Goal: Information Seeking & Learning: Compare options

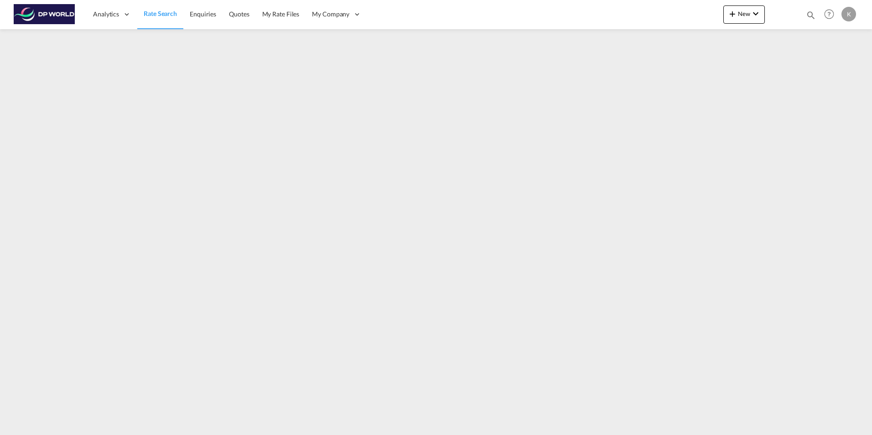
click at [161, 17] on span "Rate Search" at bounding box center [160, 14] width 33 height 8
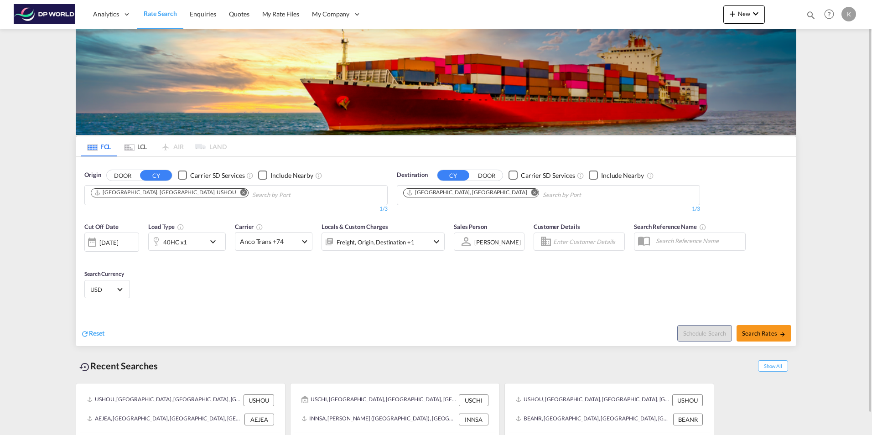
click at [531, 190] on md-icon "Remove" at bounding box center [534, 192] width 7 height 7
click at [433, 192] on input "Chips input." at bounding box center [446, 195] width 87 height 15
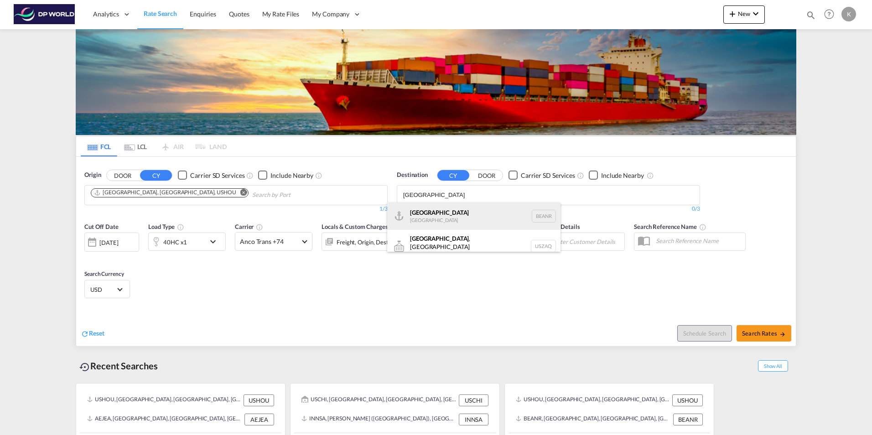
type input "[GEOGRAPHIC_DATA]"
click at [424, 216] on div "[GEOGRAPHIC_DATA] [GEOGRAPHIC_DATA] BEANR" at bounding box center [473, 215] width 173 height 27
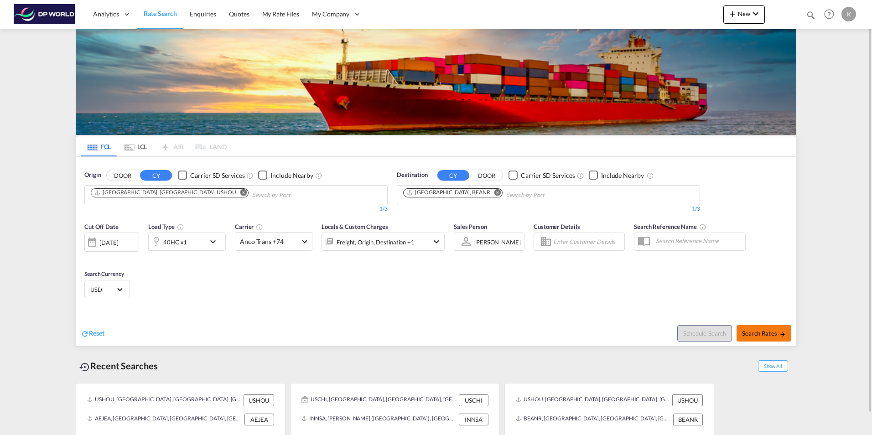
click at [756, 335] on span "Search Rates" at bounding box center [764, 333] width 44 height 7
type input "USHOU to BEANR / [DATE]"
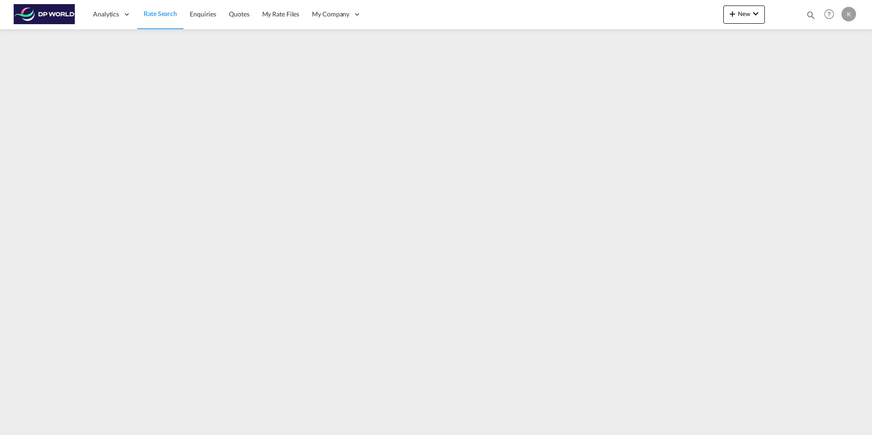
click at [167, 14] on span "Rate Search" at bounding box center [160, 14] width 33 height 8
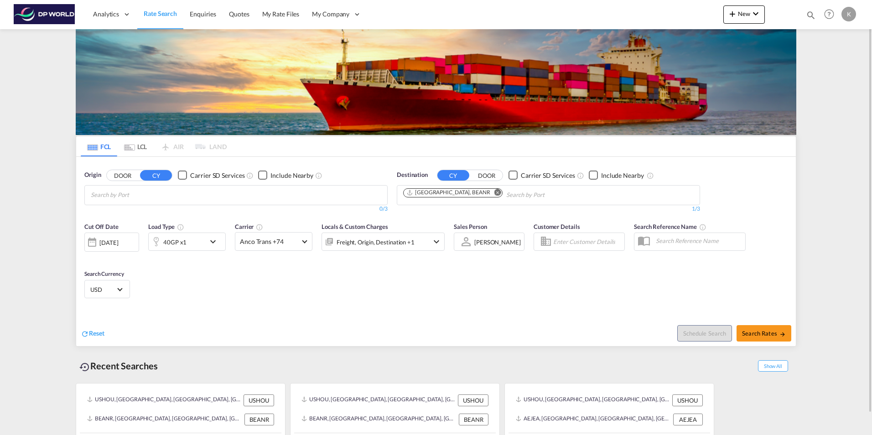
click at [149, 194] on body "Analytics Dashboard Rate Search Enquiries Quotes My Rate Files My Company" at bounding box center [436, 217] width 872 height 435
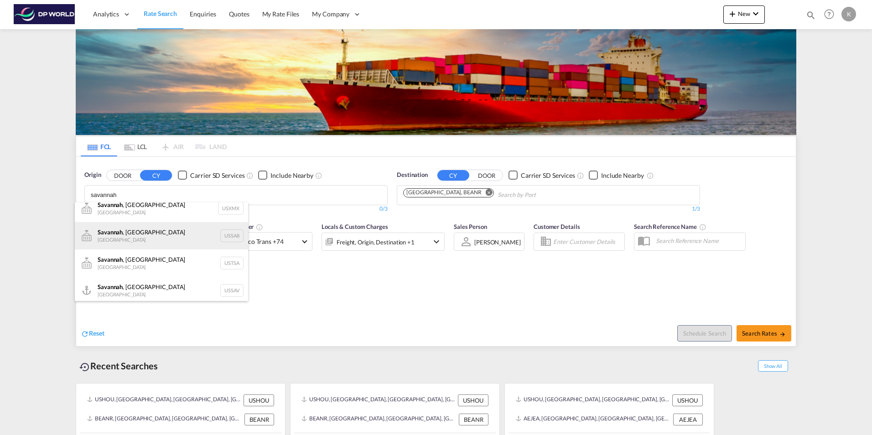
scroll to position [11, 0]
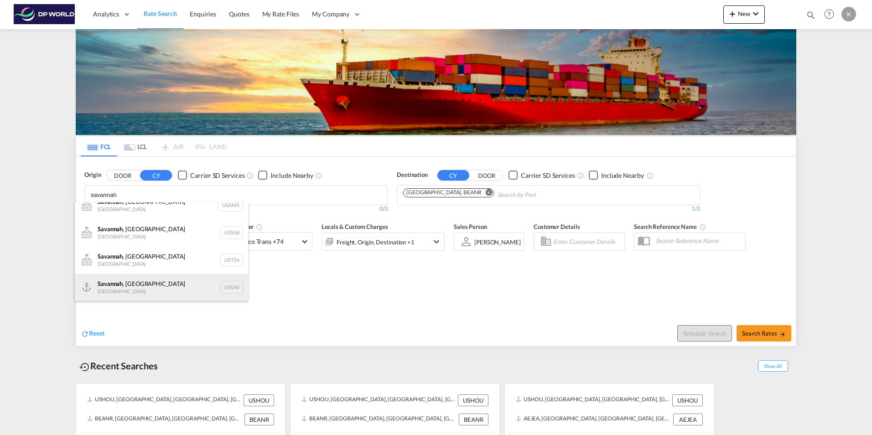
type input "savannah"
click at [129, 287] on div "[GEOGRAPHIC_DATA] , [GEOGRAPHIC_DATA] [GEOGRAPHIC_DATA] USSAV" at bounding box center [161, 287] width 173 height 27
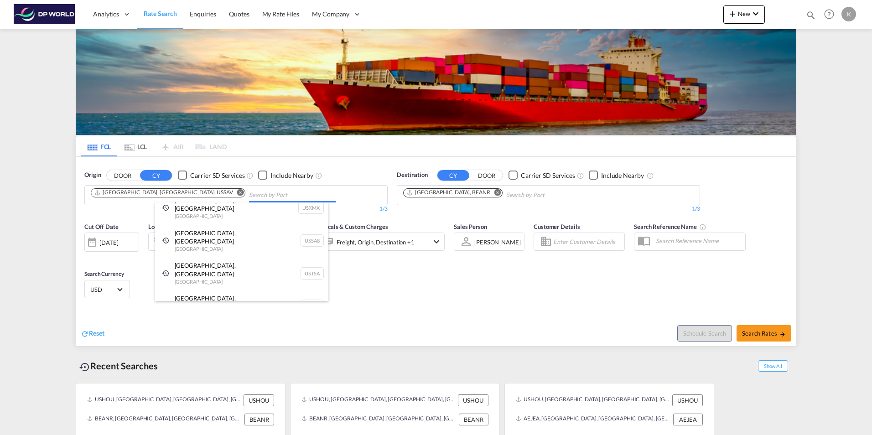
scroll to position [0, 0]
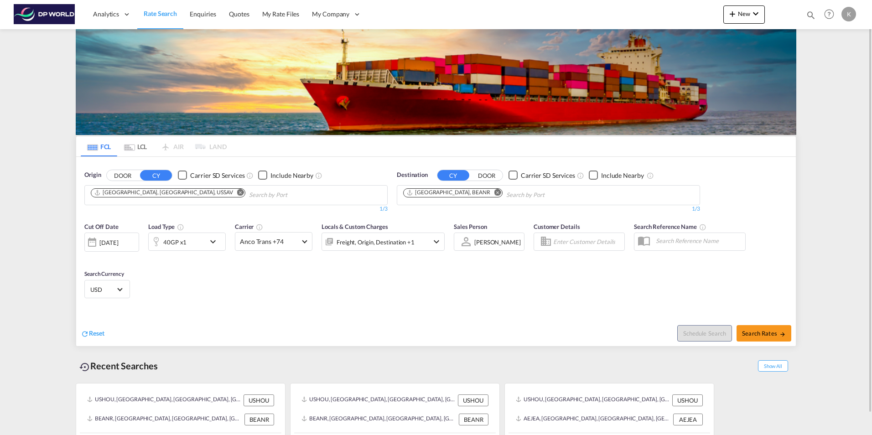
click at [494, 193] on md-icon "Remove" at bounding box center [497, 192] width 7 height 7
click at [431, 195] on body "Analytics Dashboard Rate Search Enquiries Quotes My Rate Files My Company" at bounding box center [436, 217] width 872 height 435
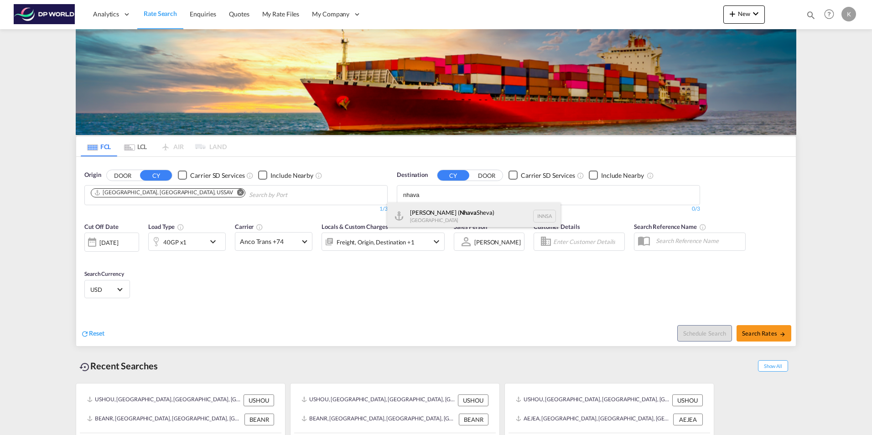
type input "nhava"
click at [441, 212] on div "[PERSON_NAME] ( [GEOGRAPHIC_DATA]) [GEOGRAPHIC_DATA] [GEOGRAPHIC_DATA]" at bounding box center [473, 215] width 173 height 27
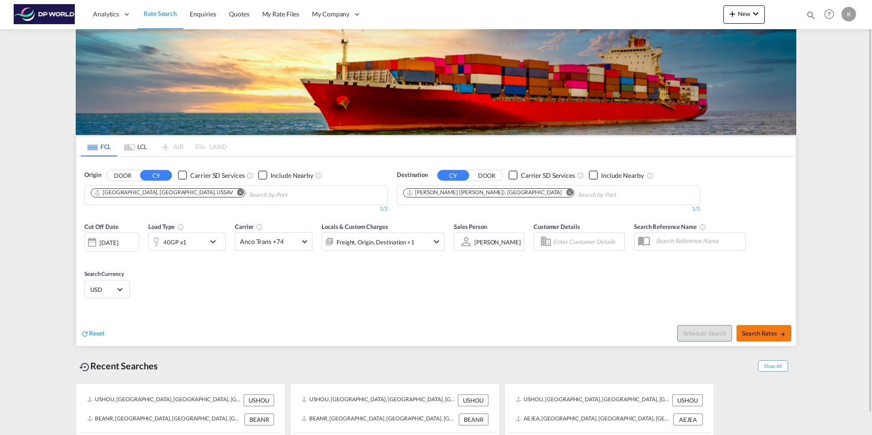
click at [748, 337] on button "Search Rates" at bounding box center [764, 333] width 55 height 16
type input "USSAV to INNSA / [DATE]"
